Goal: Task Accomplishment & Management: Manage account settings

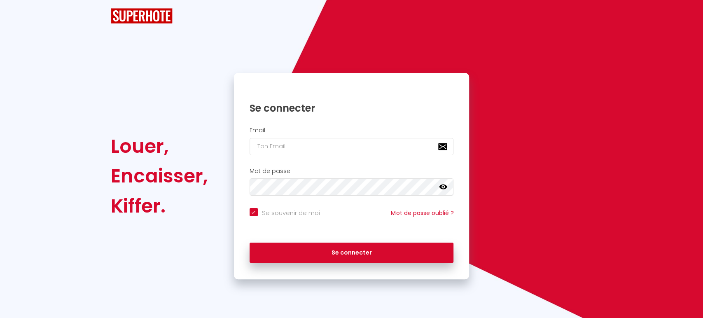
checkbox input "true"
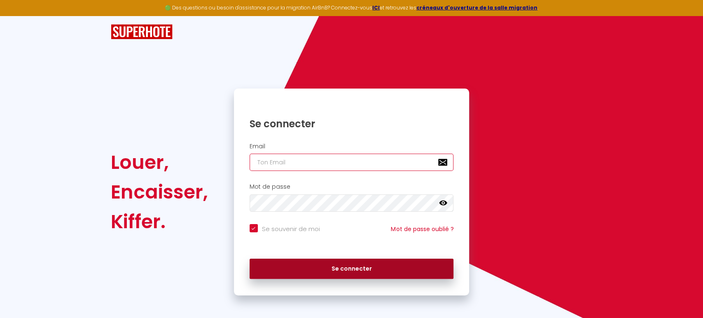
type input "[EMAIL_ADDRESS][DOMAIN_NAME]"
click at [345, 270] on button "Se connecter" at bounding box center [351, 268] width 204 height 21
checkbox input "true"
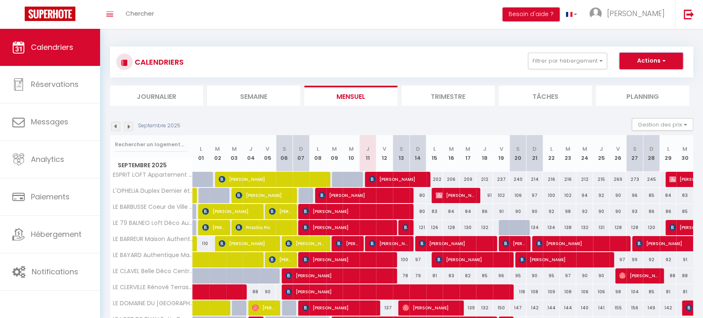
click at [664, 59] on span "button" at bounding box center [662, 60] width 5 height 8
click at [649, 13] on span "[PERSON_NAME]" at bounding box center [636, 13] width 58 height 10
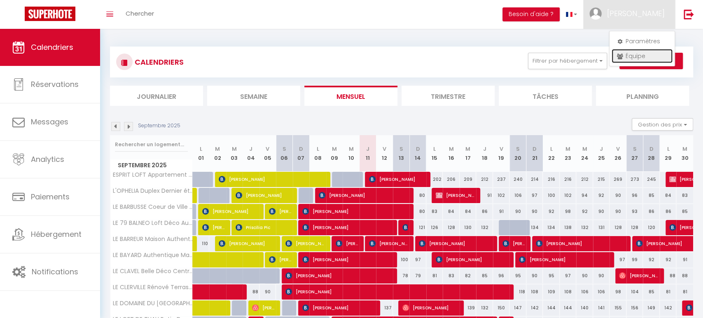
click at [633, 56] on link "Équipe" at bounding box center [641, 56] width 61 height 14
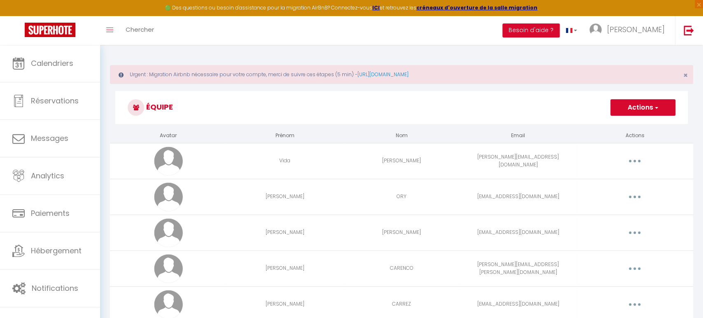
click at [633, 161] on button "button" at bounding box center [634, 160] width 23 height 13
click at [600, 180] on link "Editer" at bounding box center [612, 180] width 61 height 14
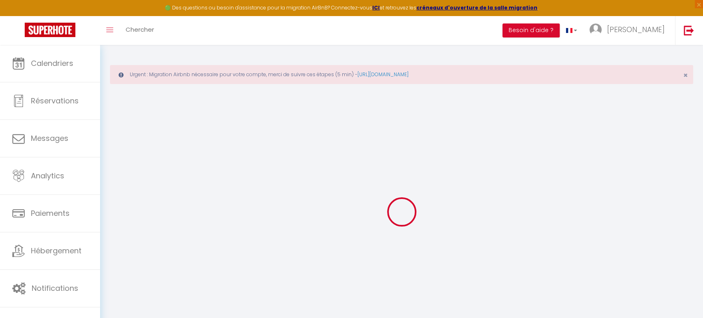
type input "Vida"
type input "[PERSON_NAME]"
type input "[PERSON_NAME][EMAIL_ADDRESS][DOMAIN_NAME]"
type textarea "[URL][DOMAIN_NAME]"
checkbox input "false"
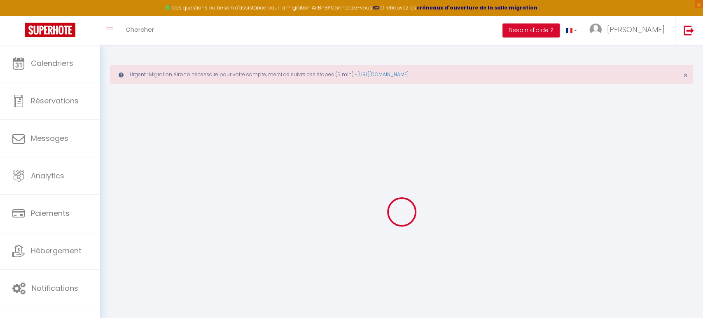
checkbox input "false"
checkbox input "true"
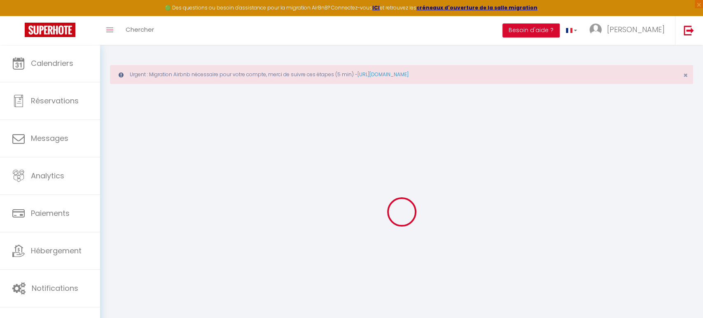
checkbox input "true"
checkbox input "false"
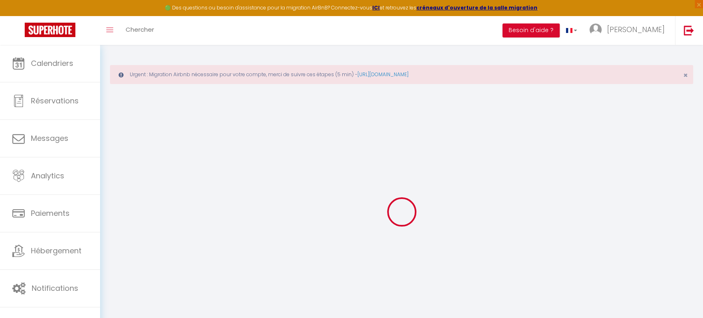
checkbox input "false"
select select
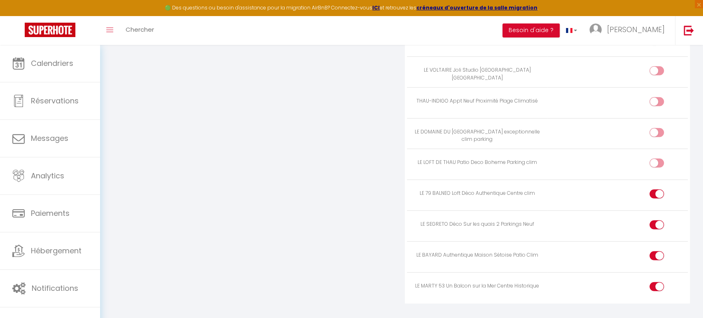
scroll to position [1408, 0]
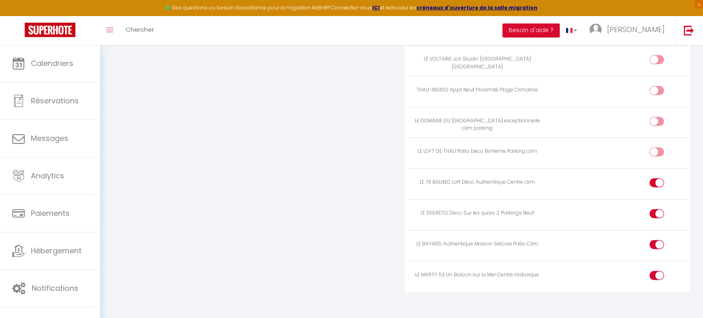
click at [654, 271] on div at bounding box center [656, 275] width 14 height 9
click at [656, 271] on input "checkbox" at bounding box center [663, 277] width 14 height 12
checkbox input "false"
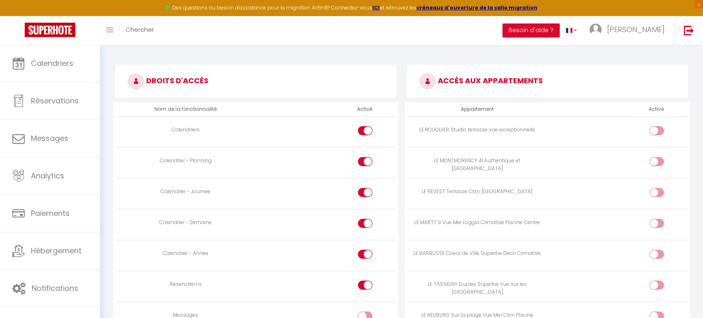
scroll to position [436, 0]
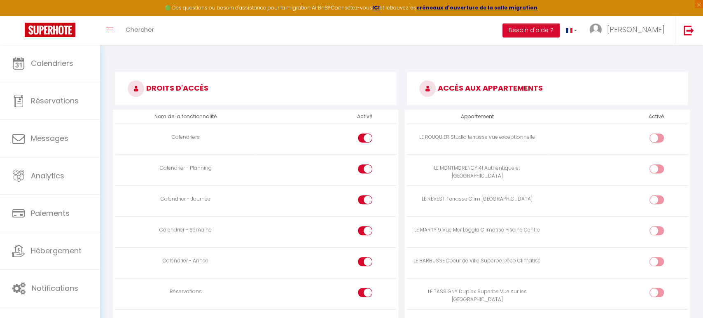
click at [662, 169] on input "checkbox" at bounding box center [663, 170] width 14 height 12
checkbox input "true"
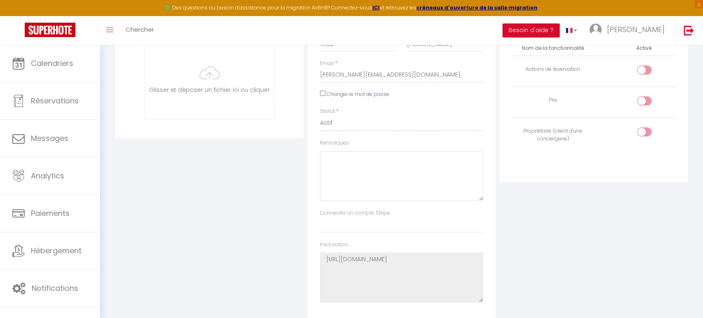
scroll to position [0, 0]
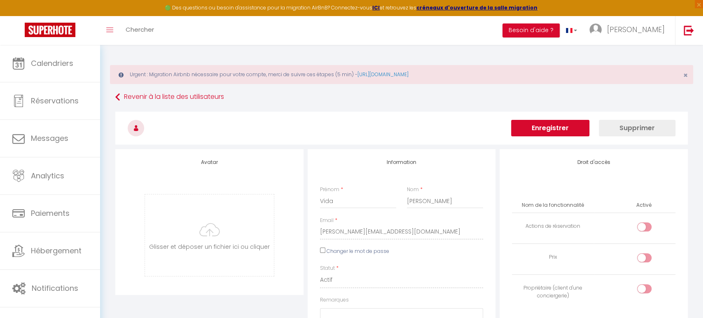
click at [546, 128] on button "Enregistrer" at bounding box center [550, 128] width 78 height 16
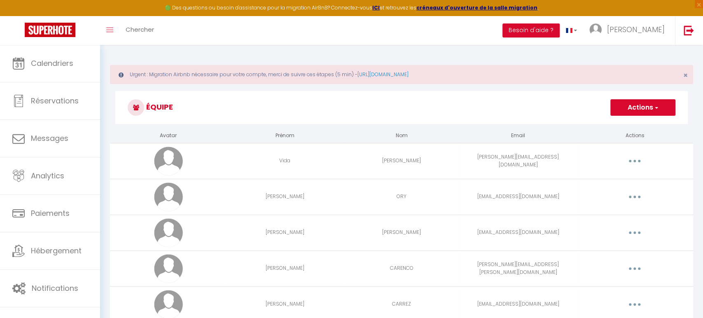
click at [657, 107] on span "button" at bounding box center [655, 107] width 5 height 8
click at [570, 100] on h3 "Équipe" at bounding box center [401, 107] width 572 height 33
